Goal: Information Seeking & Learning: Obtain resource

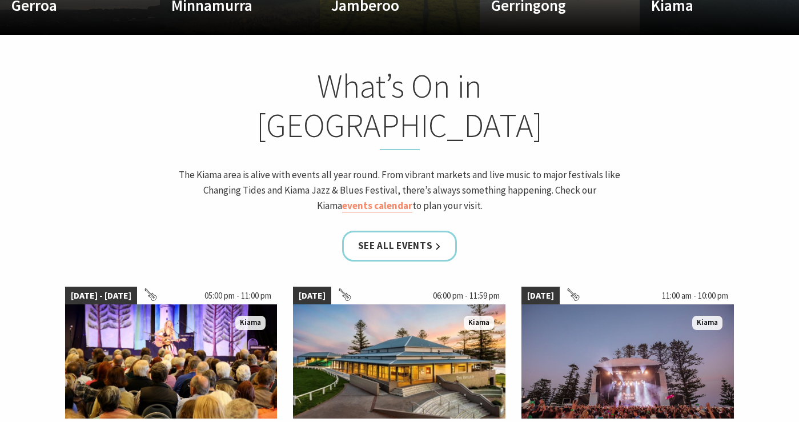
scroll to position [985, 0]
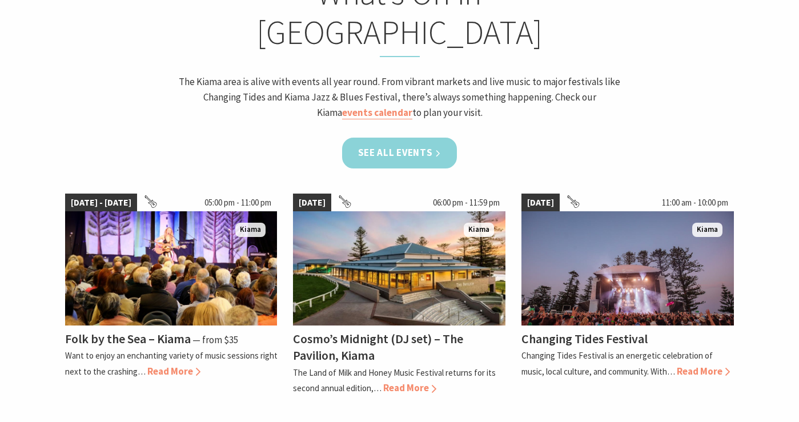
click at [429, 138] on link "See all Events" at bounding box center [399, 153] width 115 height 30
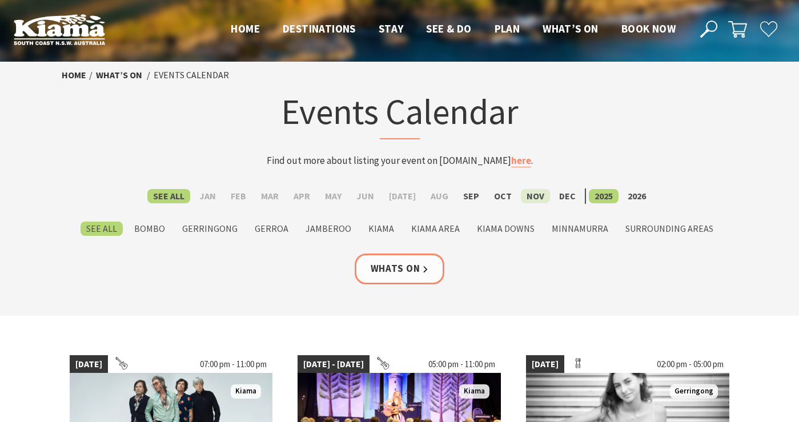
click at [525, 196] on label "Nov" at bounding box center [535, 196] width 29 height 14
click at [0, 0] on input "Nov" at bounding box center [0, 0] width 0 height 0
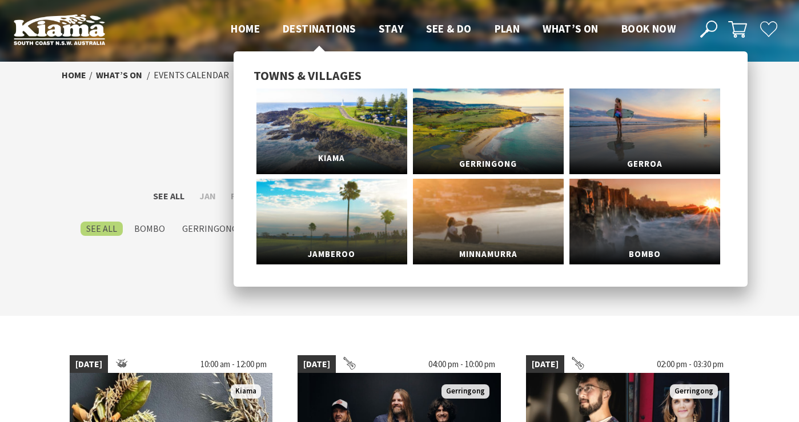
click at [319, 110] on link "Kiama" at bounding box center [331, 131] width 151 height 86
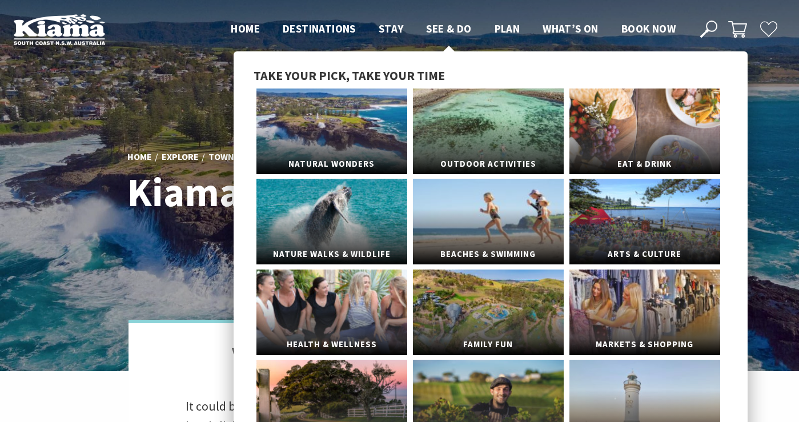
click at [442, 26] on span "See & Do" at bounding box center [448, 29] width 45 height 14
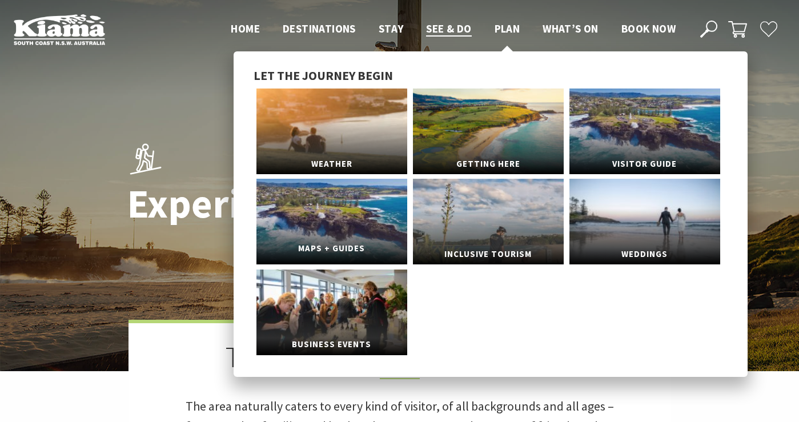
click at [314, 220] on link "Maps + Guides" at bounding box center [331, 222] width 151 height 86
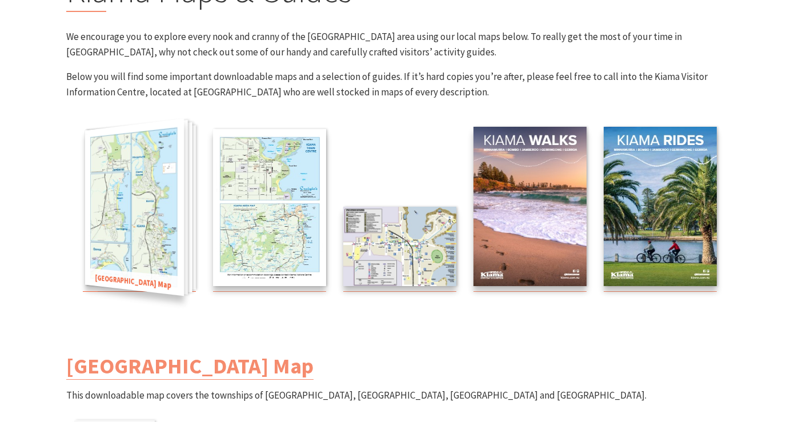
scroll to position [150, 0]
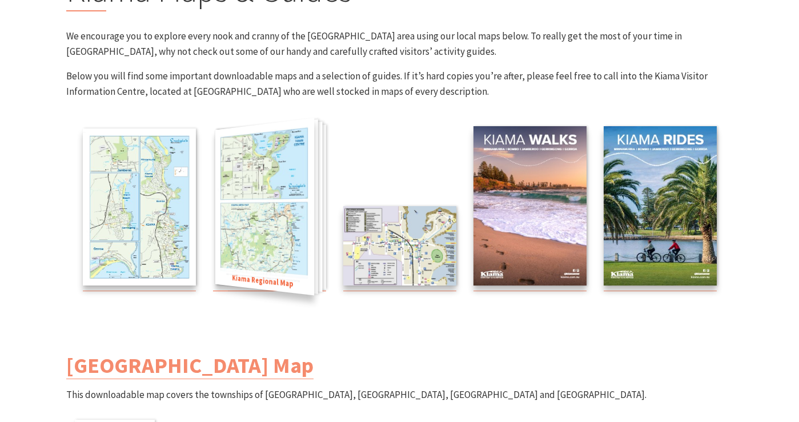
click at [260, 219] on img at bounding box center [264, 207] width 99 height 178
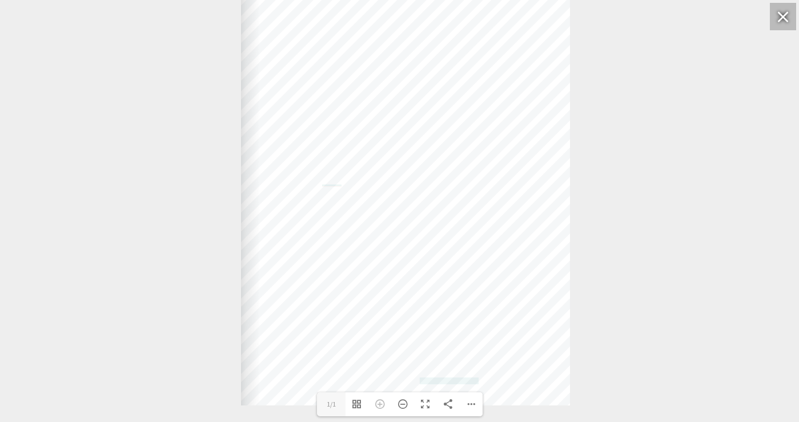
click at [785, 19] on div at bounding box center [783, 16] width 26 height 27
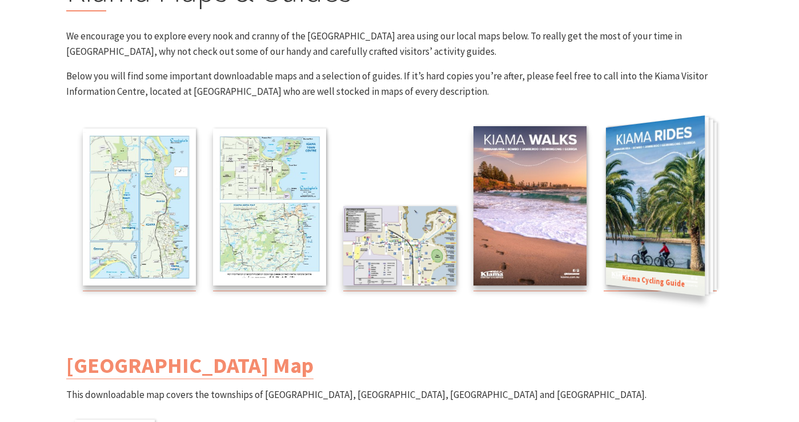
click at [646, 203] on img at bounding box center [654, 205] width 99 height 180
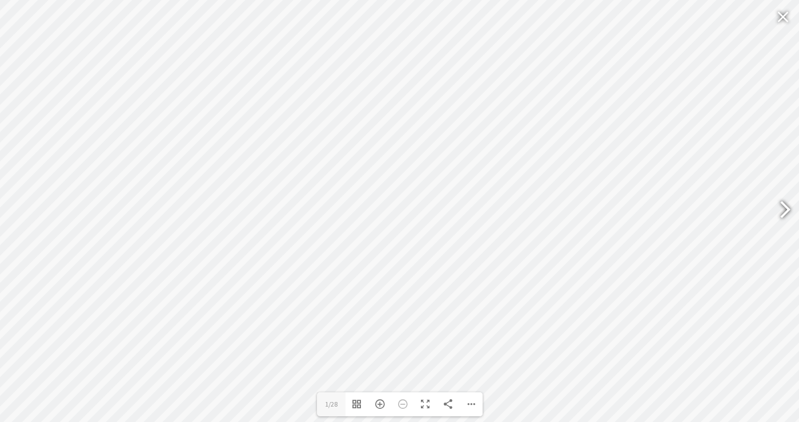
click at [783, 213] on div at bounding box center [780, 211] width 26 height 42
click at [15, 211] on div at bounding box center [19, 211] width 26 height 42
click at [784, 211] on div at bounding box center [780, 211] width 26 height 42
click at [14, 215] on div at bounding box center [19, 211] width 26 height 42
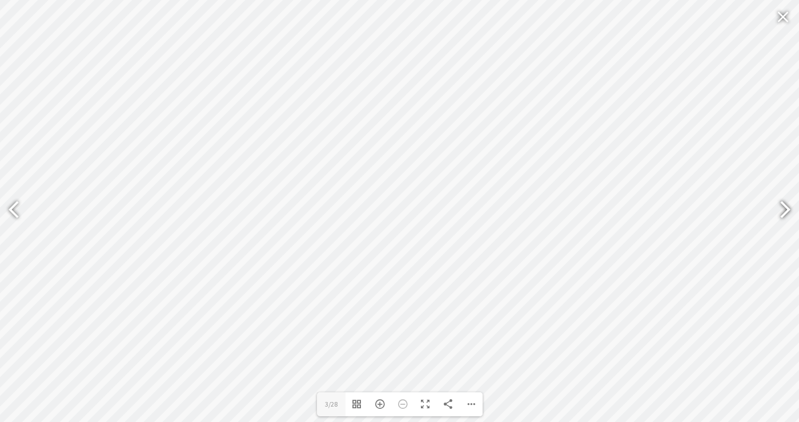
click at [784, 208] on div at bounding box center [780, 211] width 26 height 42
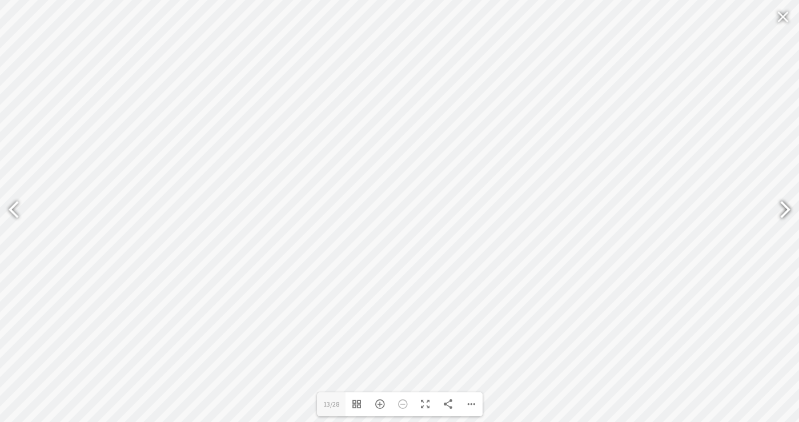
click at [784, 208] on div at bounding box center [780, 211] width 26 height 42
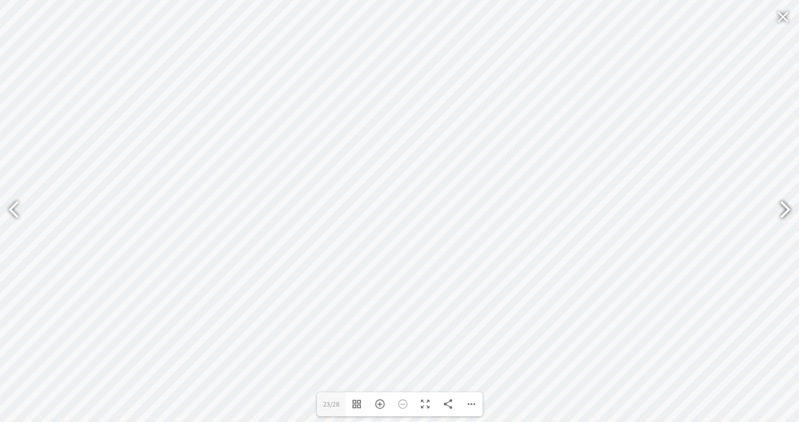
click at [784, 208] on div at bounding box center [780, 211] width 26 height 42
type input "27"
click at [784, 22] on div at bounding box center [783, 16] width 26 height 27
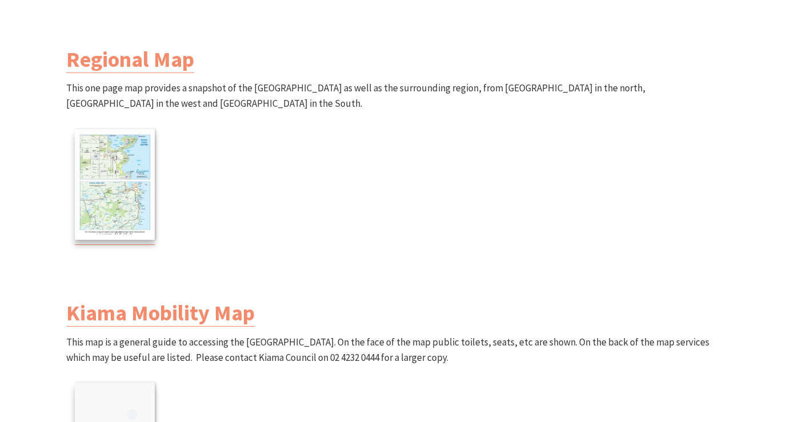
scroll to position [695, 0]
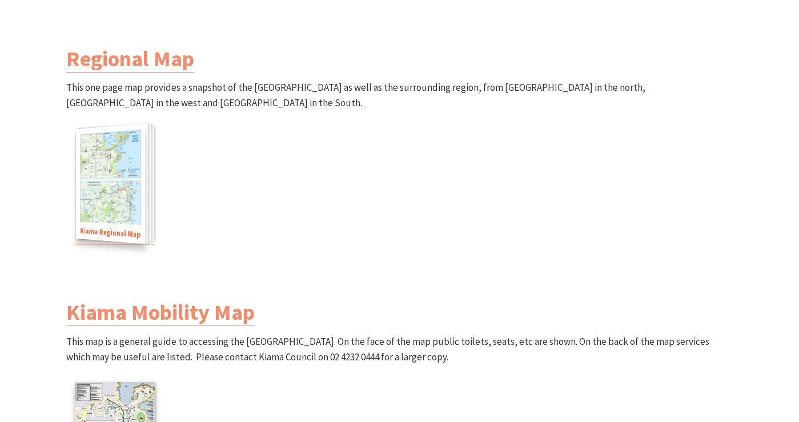
click at [95, 203] on img at bounding box center [110, 183] width 69 height 121
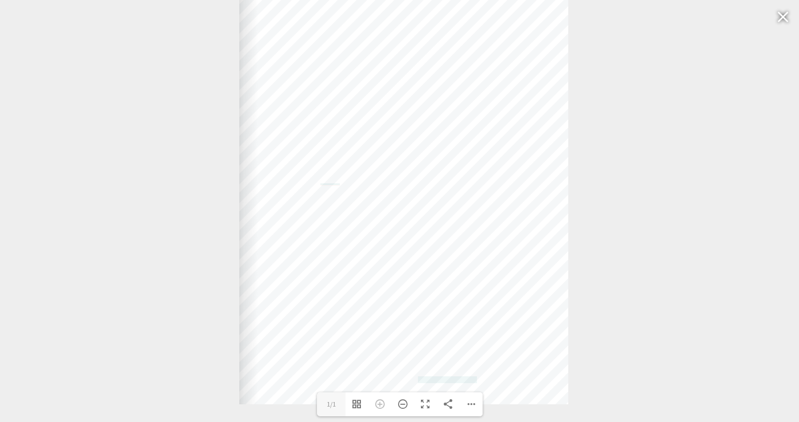
click at [670, 300] on div "Web: [DOMAIN_NAME] [DOMAIN_NAME]" at bounding box center [239, 175] width 944 height 457
click at [776, 21] on div at bounding box center [783, 16] width 26 height 27
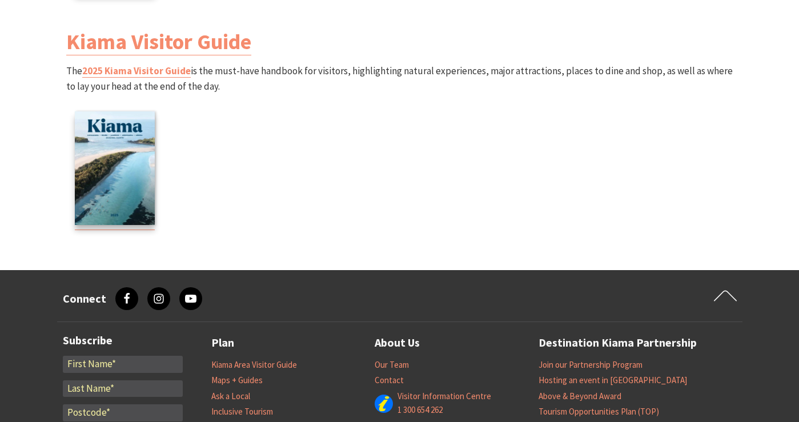
scroll to position [1615, 0]
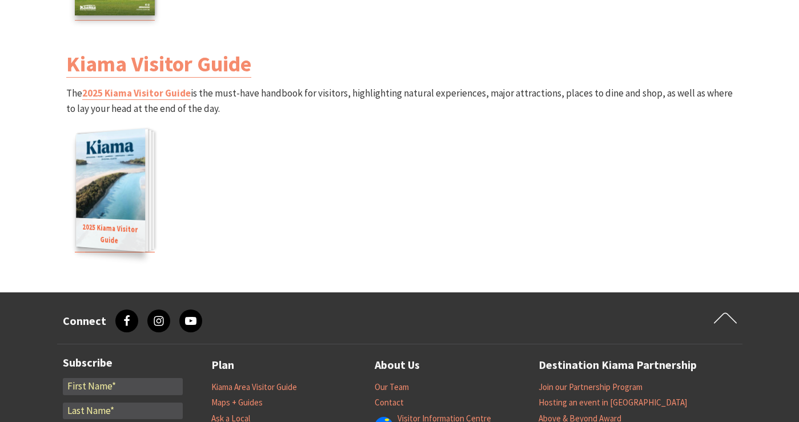
click at [93, 202] on img at bounding box center [110, 189] width 69 height 123
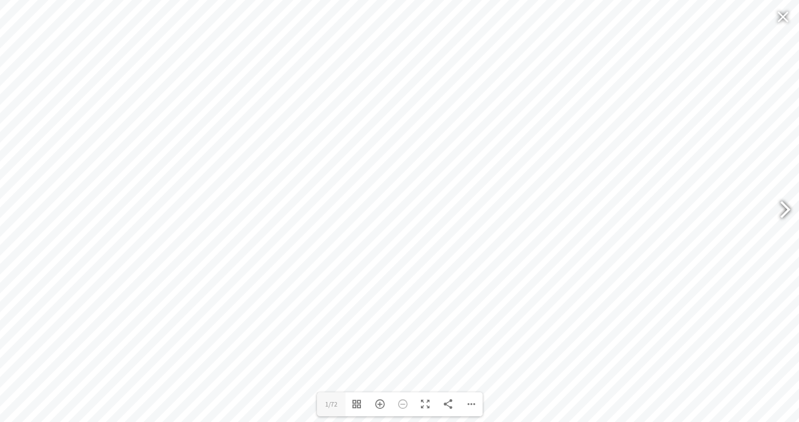
click at [783, 210] on div at bounding box center [780, 211] width 26 height 42
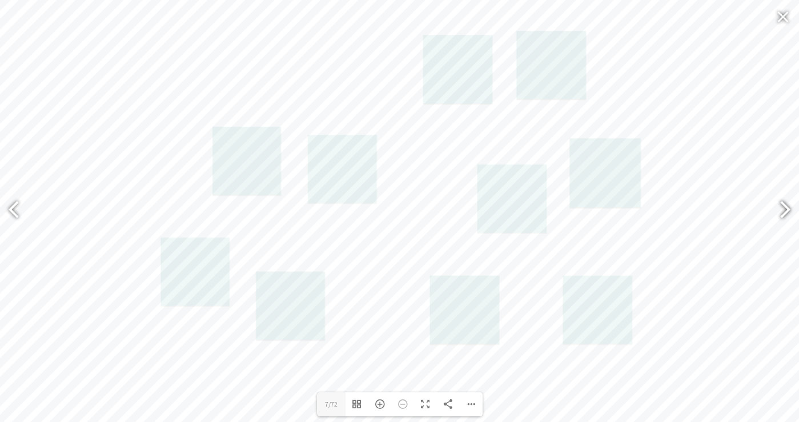
click at [783, 210] on div at bounding box center [780, 211] width 26 height 42
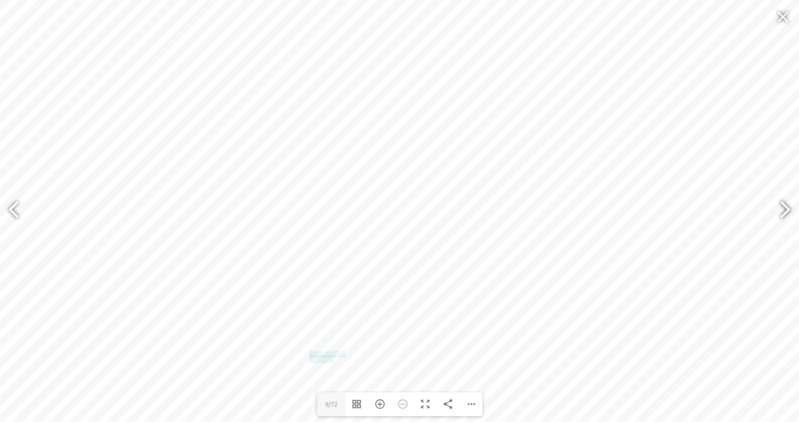
click at [783, 210] on div at bounding box center [780, 211] width 26 height 42
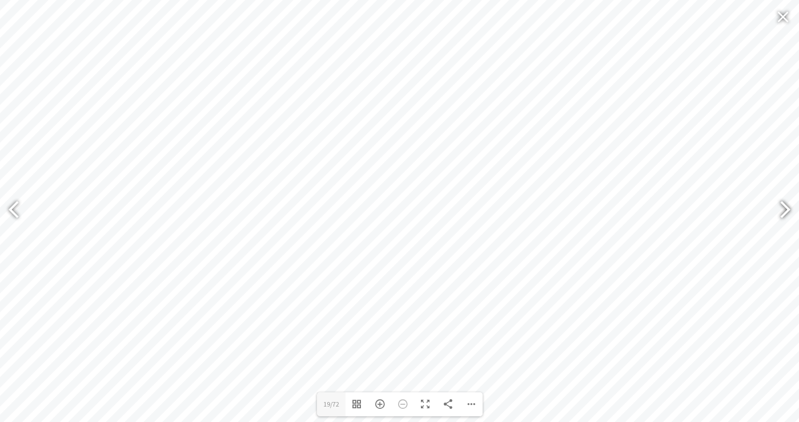
click at [783, 210] on div at bounding box center [780, 211] width 26 height 42
click at [8, 206] on div at bounding box center [19, 211] width 26 height 42
click at [783, 208] on div at bounding box center [780, 211] width 26 height 42
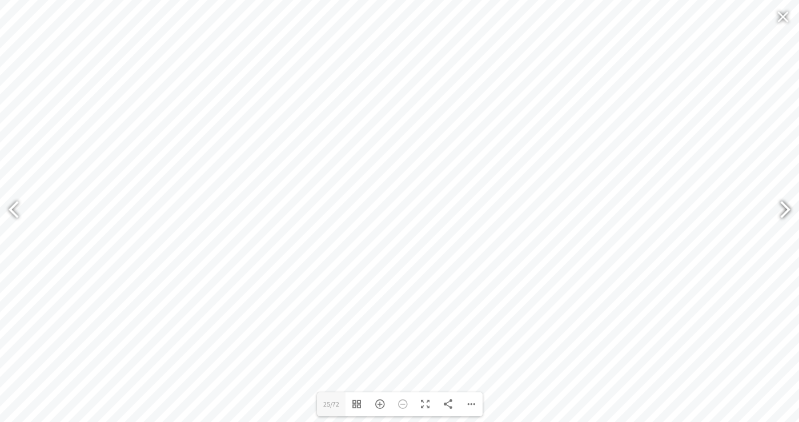
click at [783, 208] on div at bounding box center [780, 211] width 26 height 42
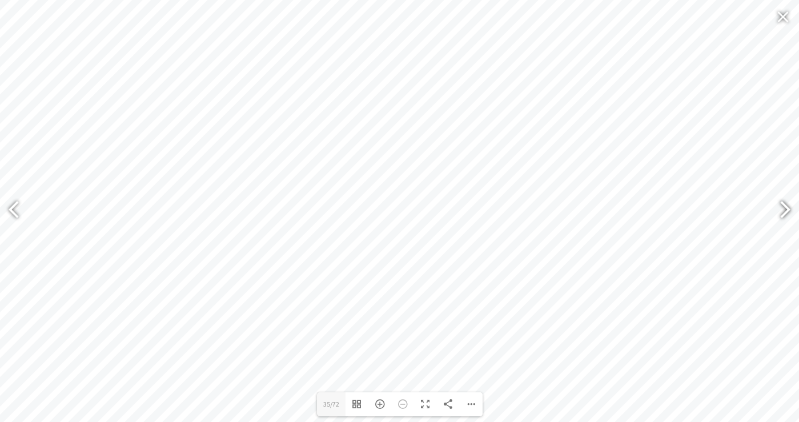
click at [783, 208] on div at bounding box center [780, 211] width 26 height 42
click at [782, 211] on div at bounding box center [780, 211] width 26 height 42
click at [786, 207] on div at bounding box center [780, 211] width 26 height 42
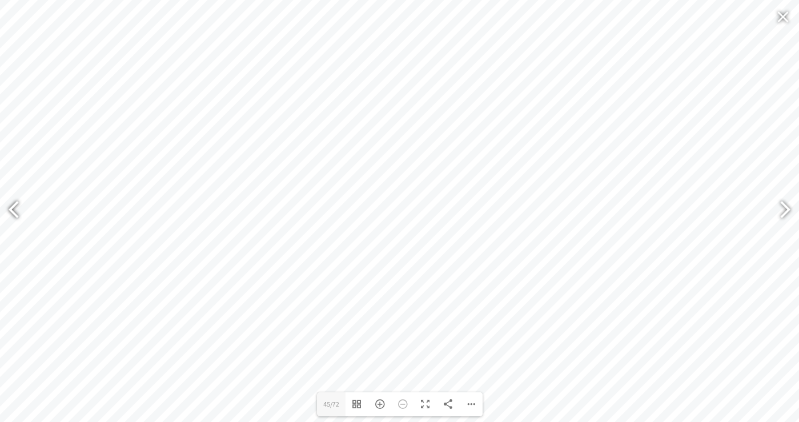
click at [13, 208] on div at bounding box center [19, 211] width 26 height 42
click at [783, 208] on div at bounding box center [780, 211] width 26 height 42
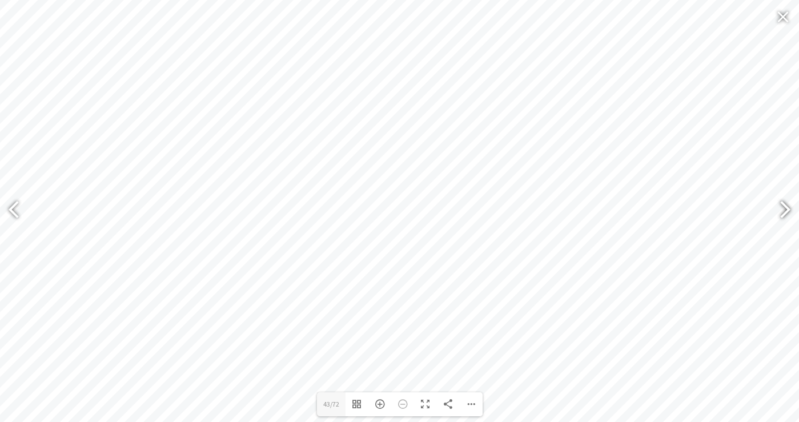
click at [783, 208] on div at bounding box center [780, 211] width 26 height 42
click at [780, 203] on div at bounding box center [780, 211] width 26 height 42
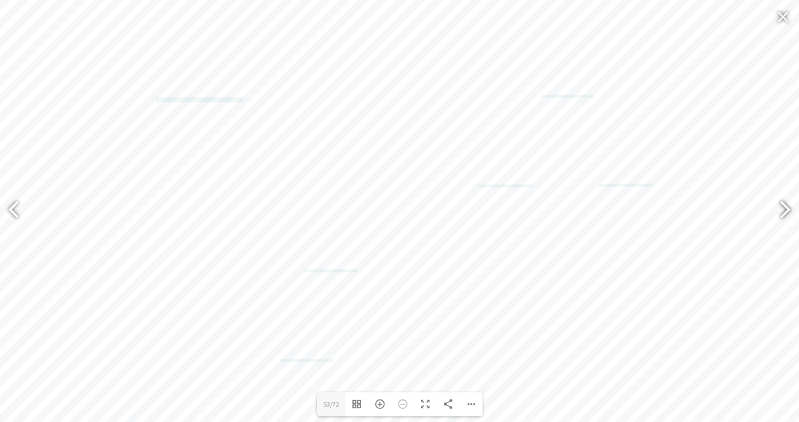
click at [780, 203] on div at bounding box center [780, 211] width 26 height 42
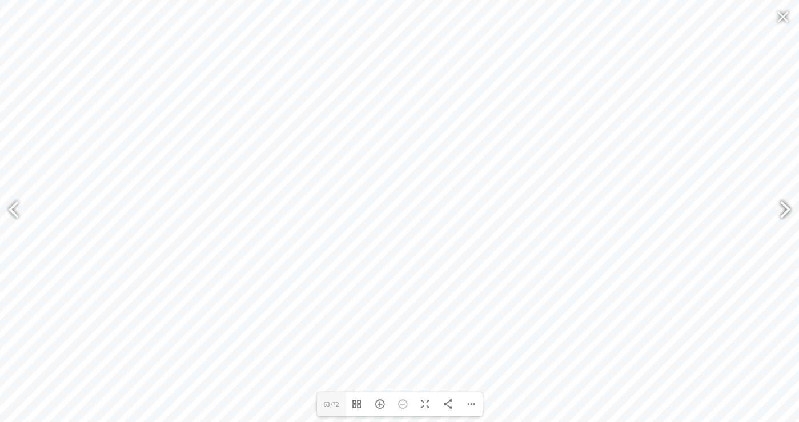
click at [780, 203] on div at bounding box center [780, 211] width 26 height 42
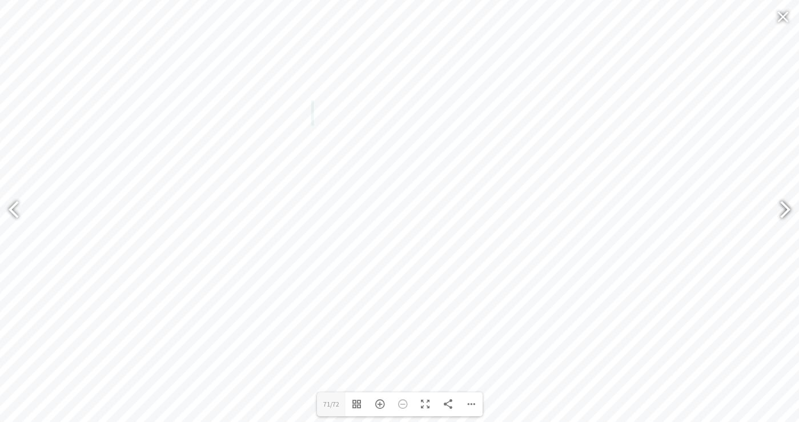
type input "72"
click at [780, 17] on div at bounding box center [783, 16] width 26 height 27
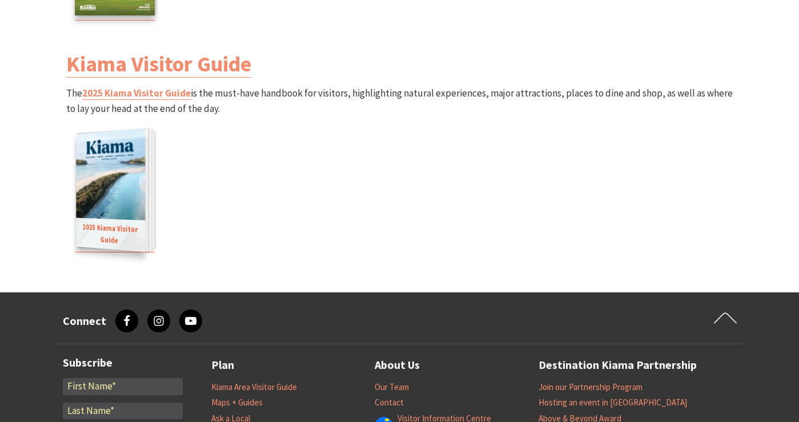
click at [122, 200] on img at bounding box center [110, 189] width 69 height 123
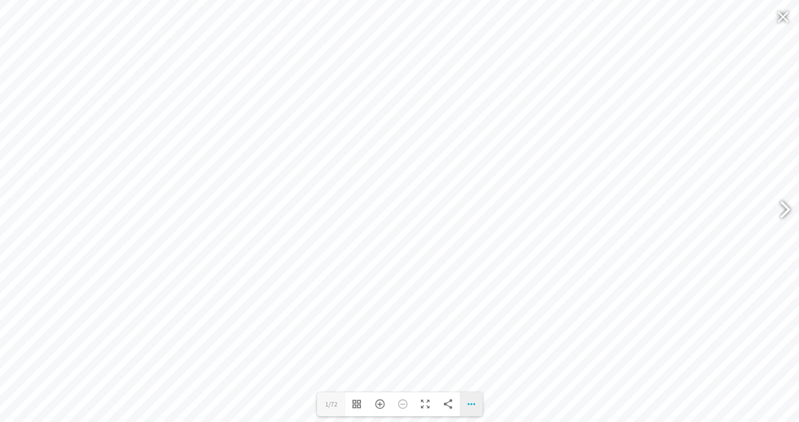
click at [465, 400] on div "Download PDF File Single Page Mode Goto First Page Goto Last Page Turn on/off S…" at bounding box center [471, 404] width 23 height 24
click at [414, 296] on span "Download PDF File" at bounding box center [420, 293] width 73 height 9
